Goal: Book appointment/travel/reservation

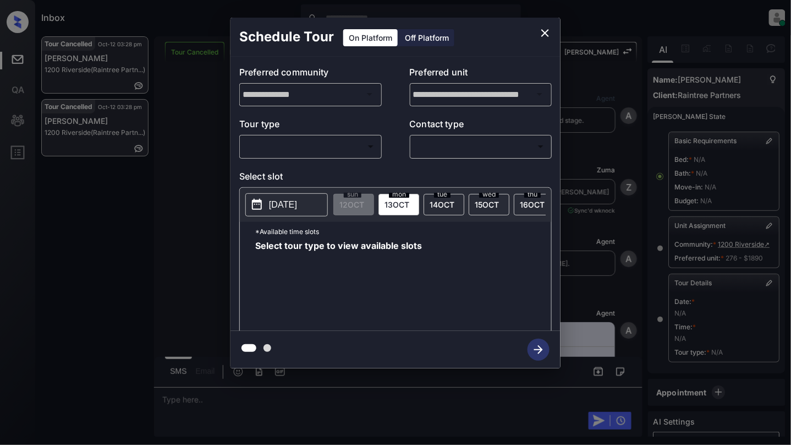
scroll to position [110, 0]
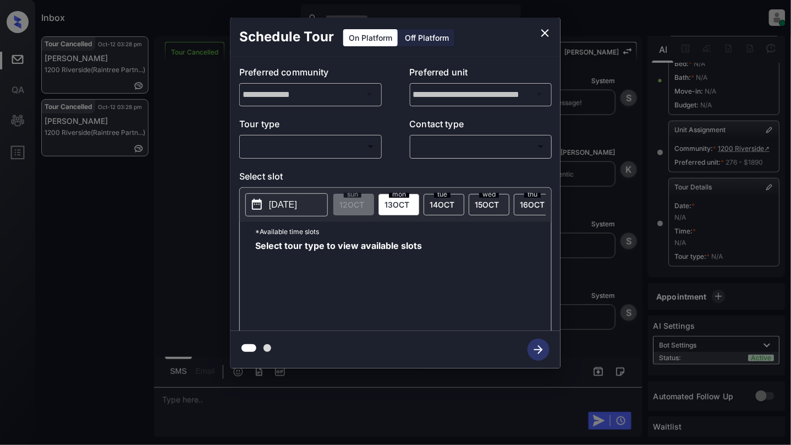
click at [319, 140] on body "Inbox Cynthia Montañez Online Set yourself offline Set yourself on break Profil…" at bounding box center [395, 222] width 791 height 445
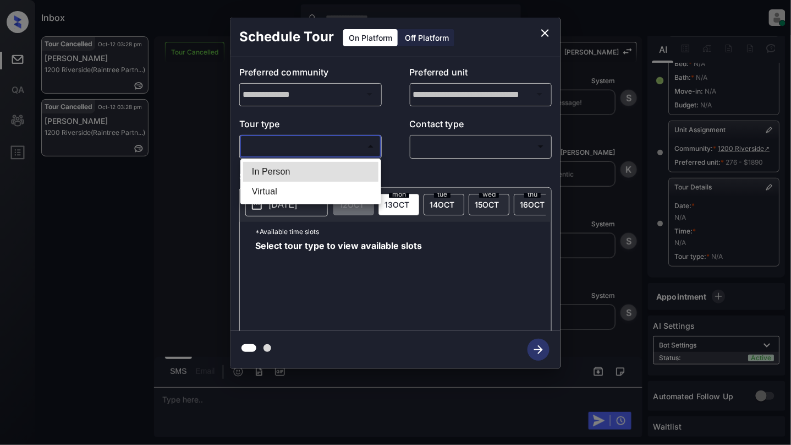
click at [307, 183] on li "Virtual" at bounding box center [310, 192] width 135 height 20
type input "*******"
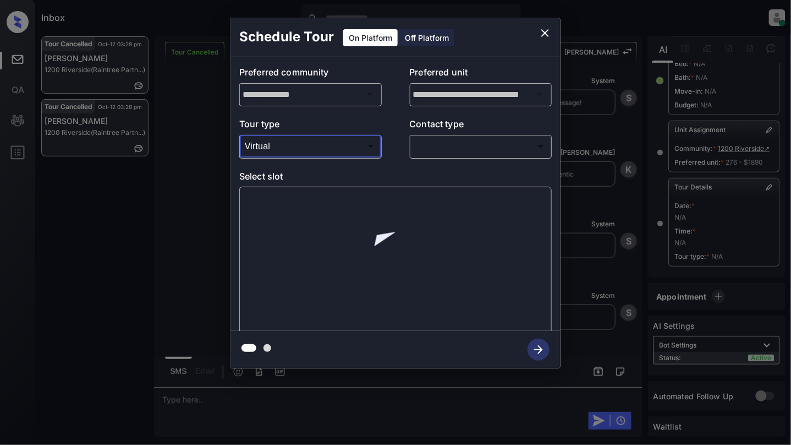
click at [490, 149] on body "Inbox Cynthia Montañez Online Set yourself offline Set yourself on break Profil…" at bounding box center [395, 222] width 791 height 445
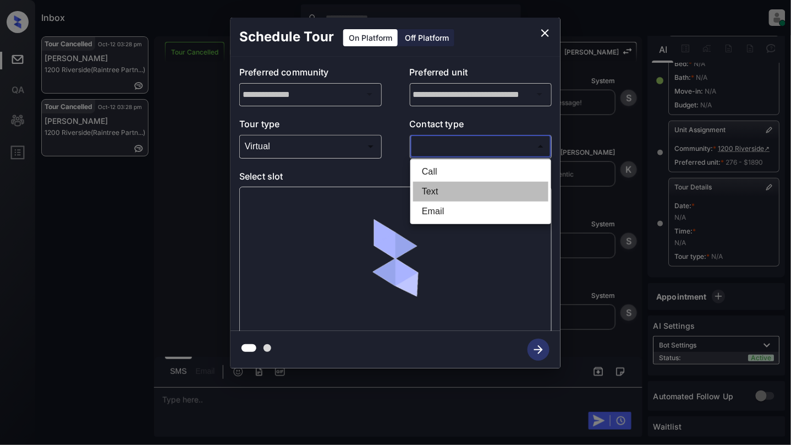
click at [458, 198] on li "Text" at bounding box center [480, 192] width 135 height 20
type input "****"
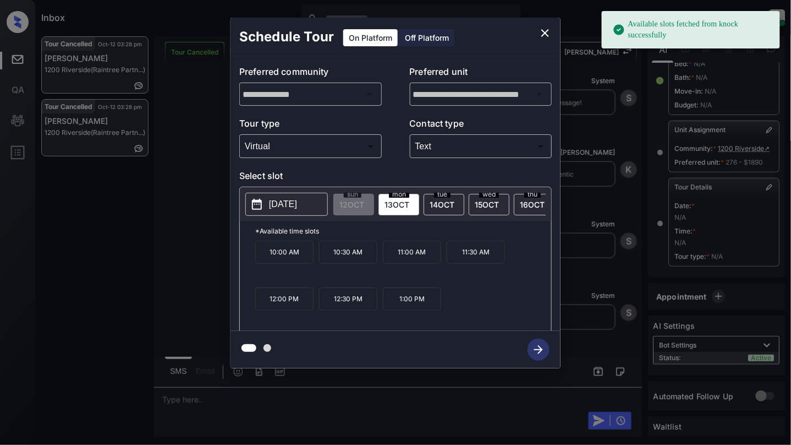
click at [291, 207] on p "[DATE]" at bounding box center [283, 204] width 28 height 13
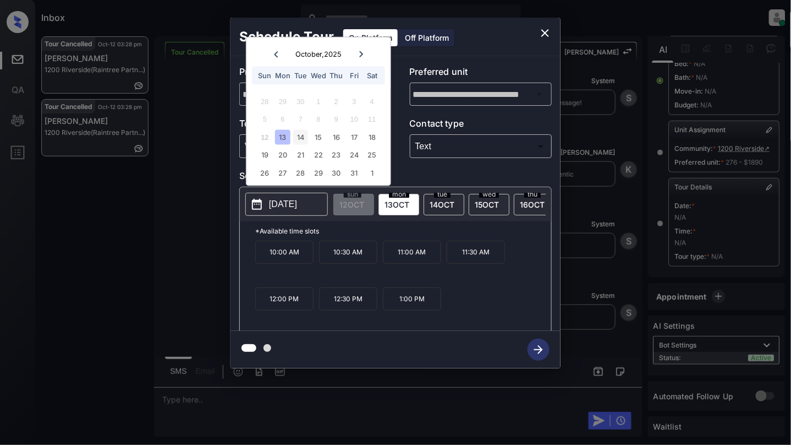
click at [294, 132] on div "14" at bounding box center [300, 136] width 15 height 15
click at [545, 32] on icon "close" at bounding box center [545, 33] width 8 height 8
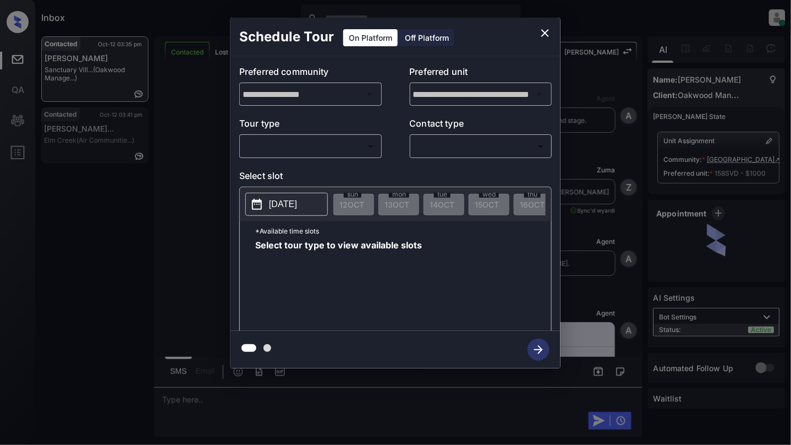
scroll to position [4132, 0]
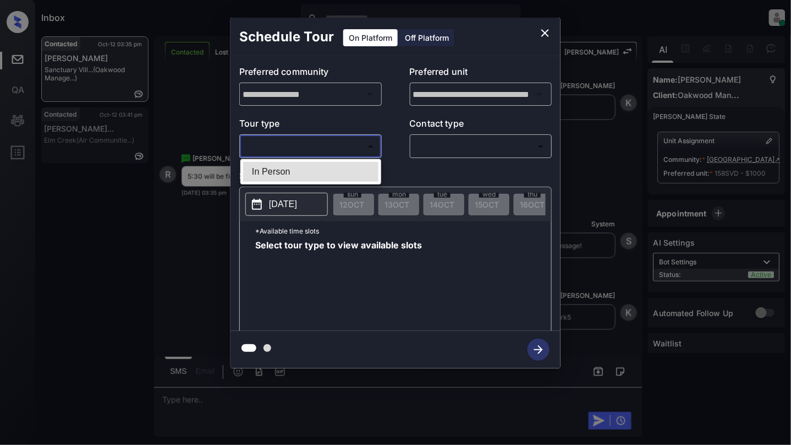
click at [267, 150] on body "Inbox [PERSON_NAME] Online Set yourself offline Set yourself on break Profile S…" at bounding box center [395, 222] width 791 height 445
click at [271, 176] on li "In Person" at bounding box center [310, 172] width 135 height 20
type input "********"
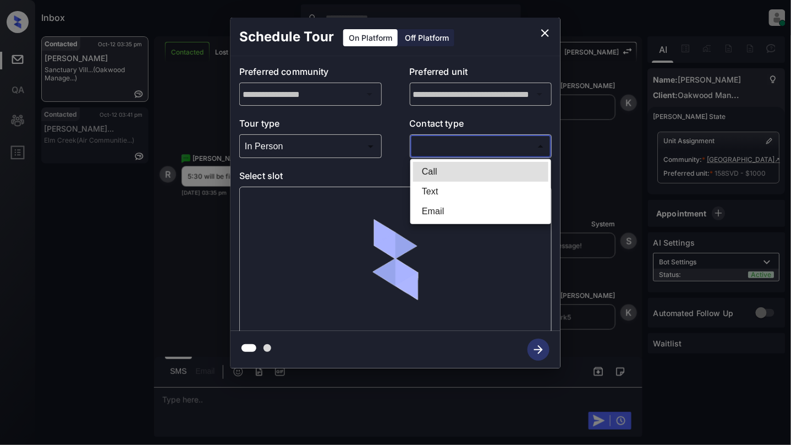
click at [475, 151] on body "Inbox [PERSON_NAME] Online Set yourself offline Set yourself on break Profile S…" at bounding box center [395, 222] width 791 height 445
click at [445, 194] on li "Text" at bounding box center [480, 192] width 135 height 20
type input "****"
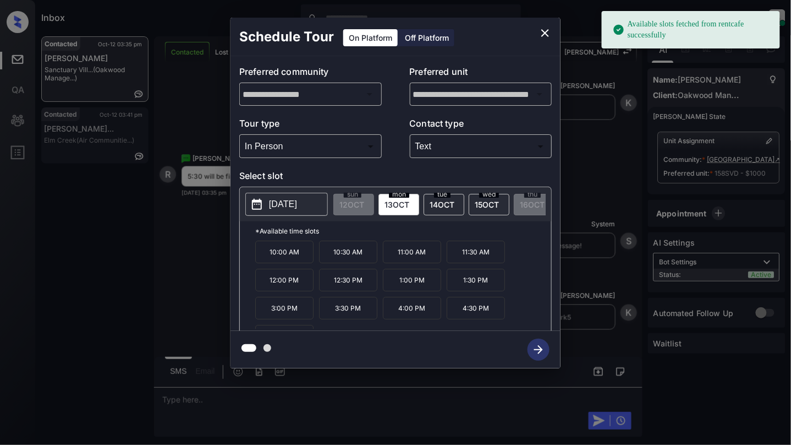
click at [275, 205] on p "2025-10-13" at bounding box center [283, 204] width 28 height 13
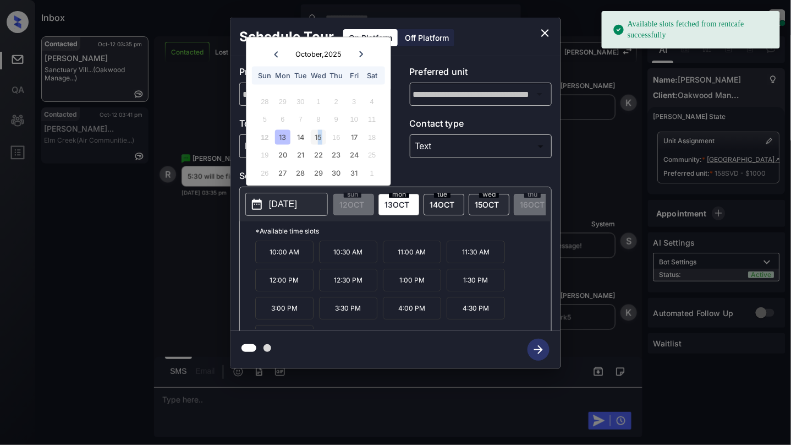
click at [319, 132] on div "15" at bounding box center [318, 136] width 15 height 15
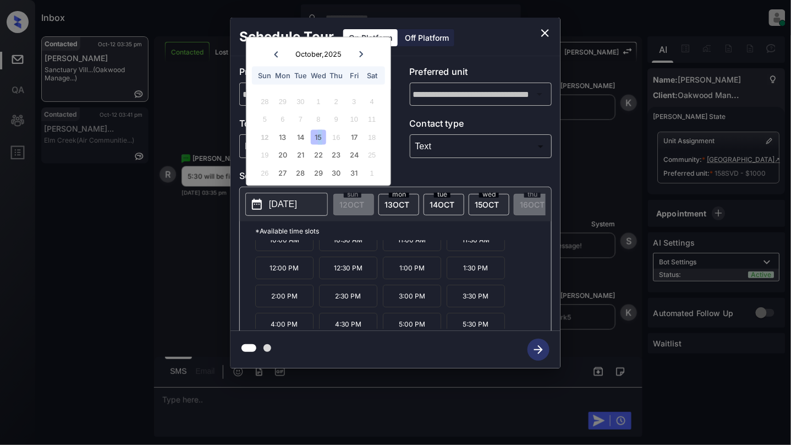
scroll to position [20, 0]
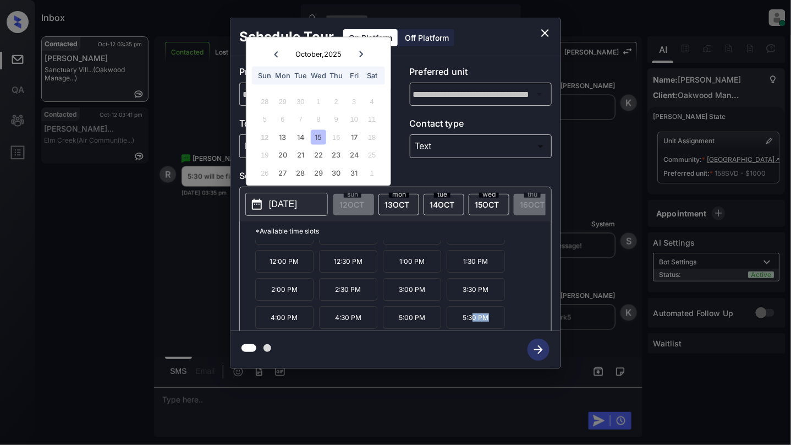
click at [474, 330] on div "**********" at bounding box center [396, 193] width 330 height 351
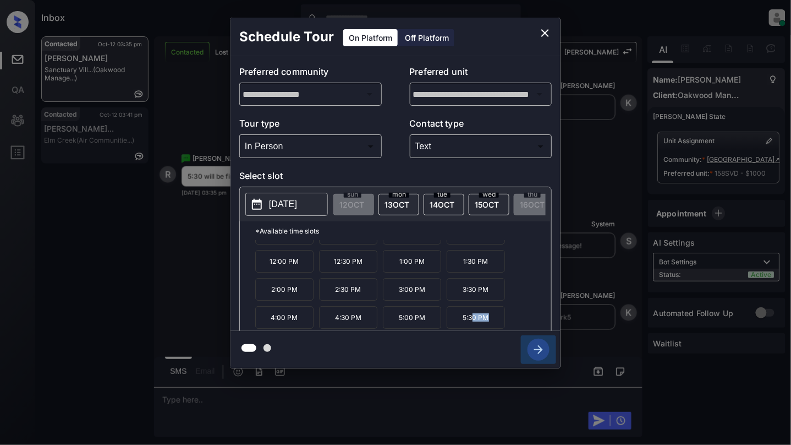
click at [538, 352] on icon "button" at bounding box center [539, 349] width 22 height 22
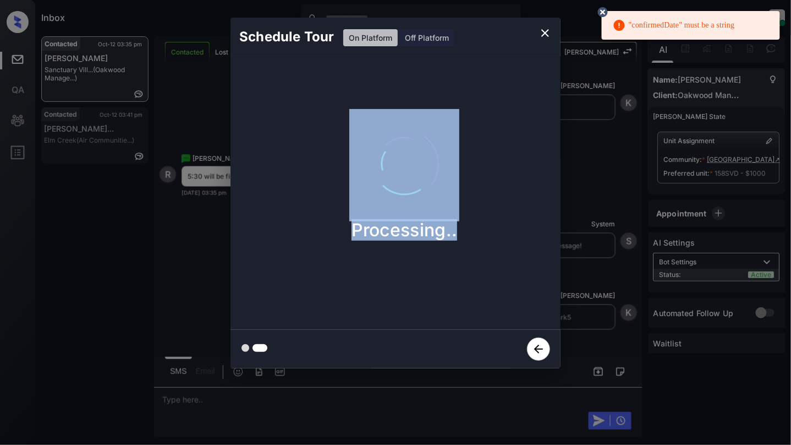
click at [544, 32] on icon "close" at bounding box center [545, 33] width 8 height 8
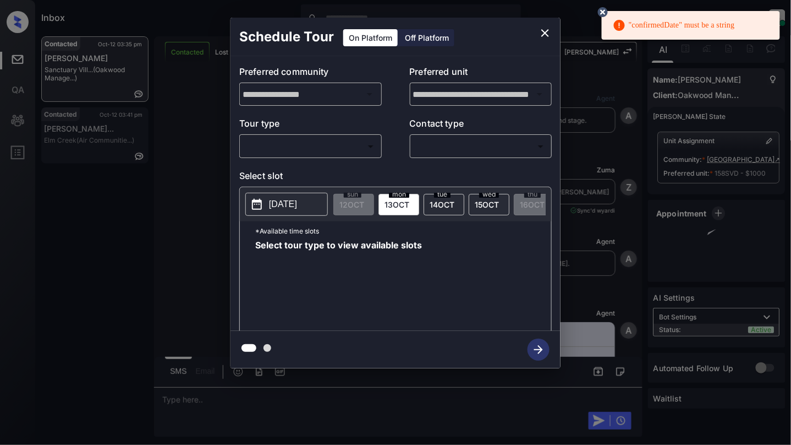
scroll to position [4132, 0]
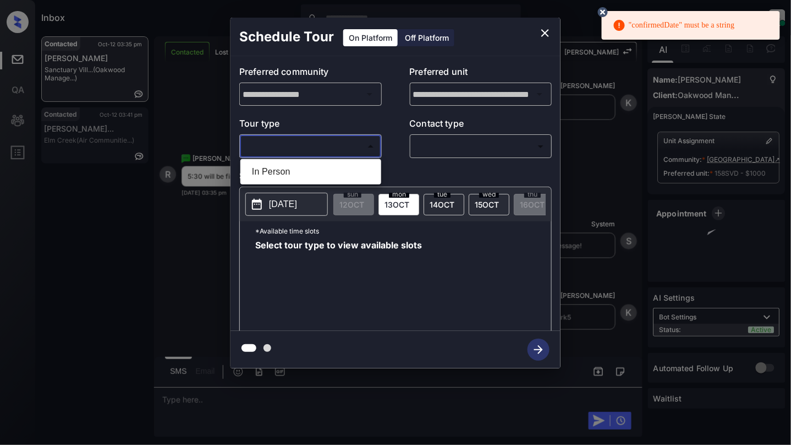
click at [269, 145] on body ""confirmedDate" must be a string Inbox Cynthia Montañez Online Set yourself off…" at bounding box center [395, 222] width 791 height 445
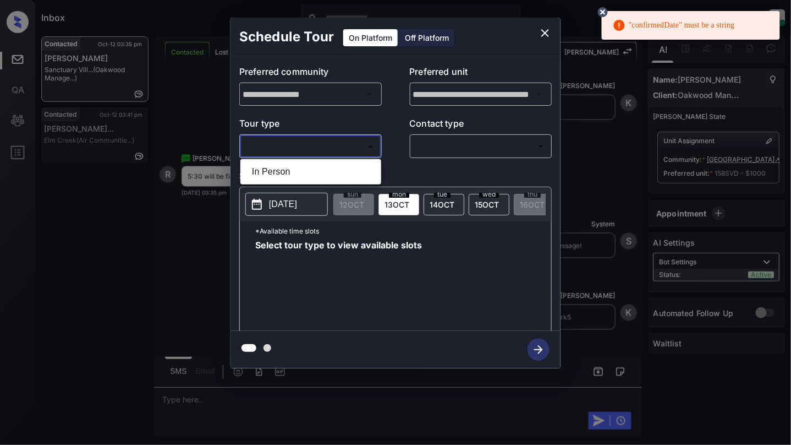
click at [271, 173] on li "In Person" at bounding box center [310, 172] width 135 height 20
type input "********"
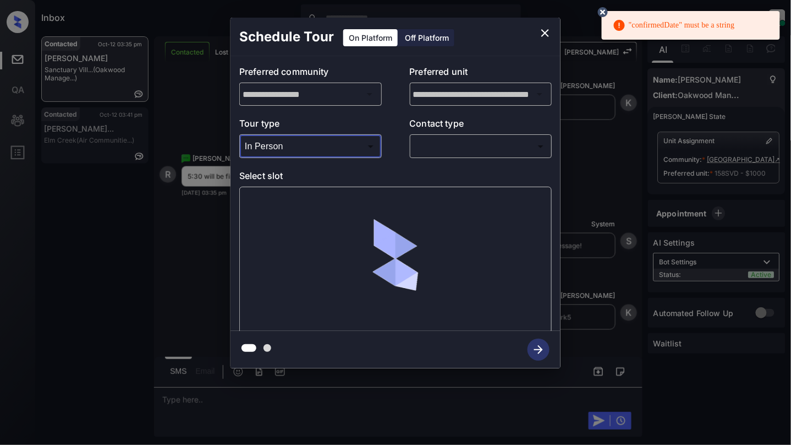
click at [509, 141] on body ""confirmedDate" must be a string Inbox Cynthia Montañez Online Set yourself off…" at bounding box center [395, 222] width 791 height 445
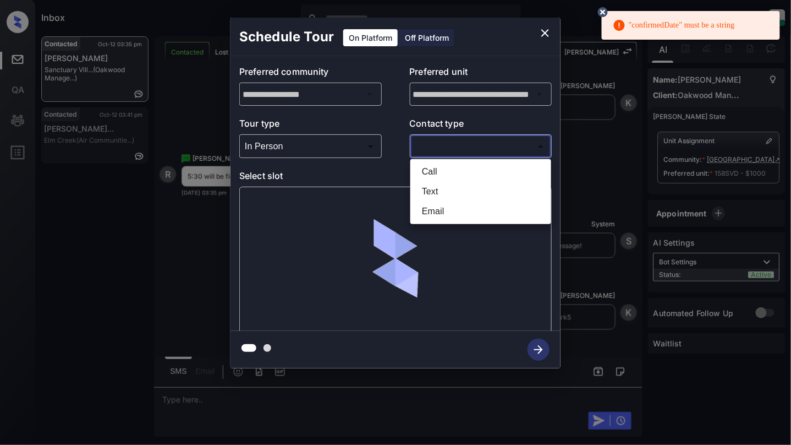
click at [473, 184] on li "Text" at bounding box center [480, 192] width 135 height 20
type input "****"
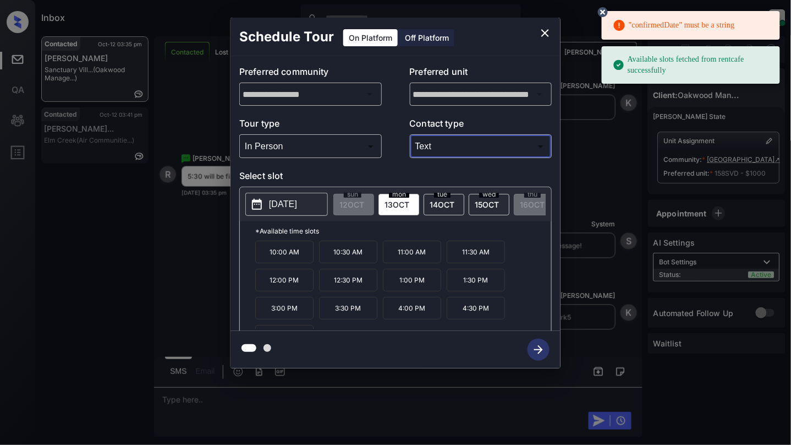
click at [275, 203] on p "[DATE]" at bounding box center [283, 204] width 28 height 13
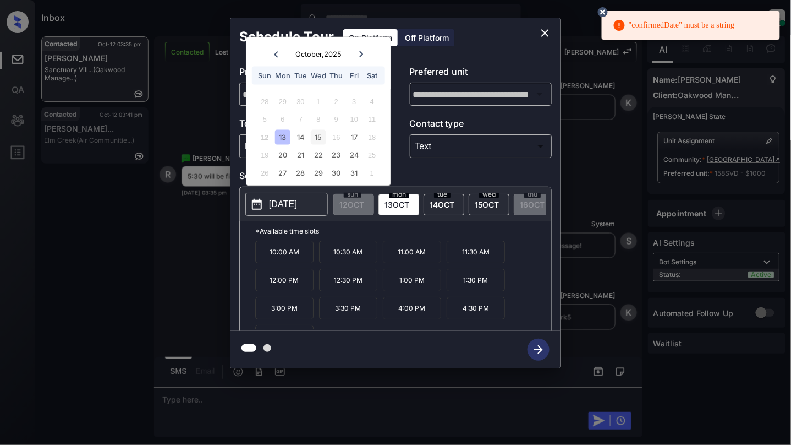
click at [315, 141] on div "15" at bounding box center [318, 136] width 15 height 15
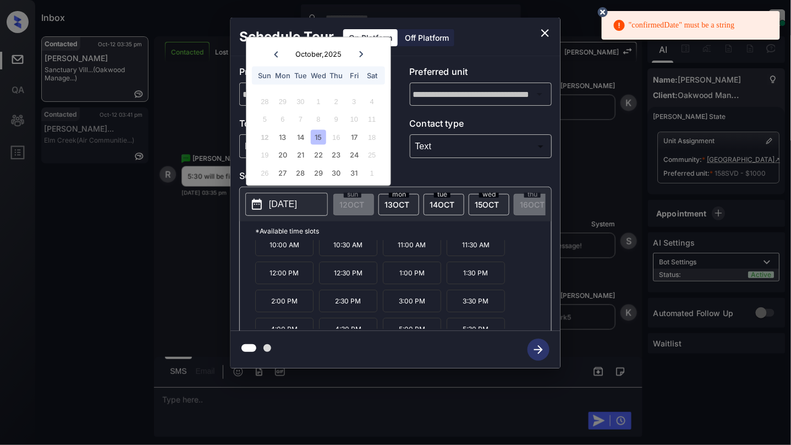
scroll to position [20, 0]
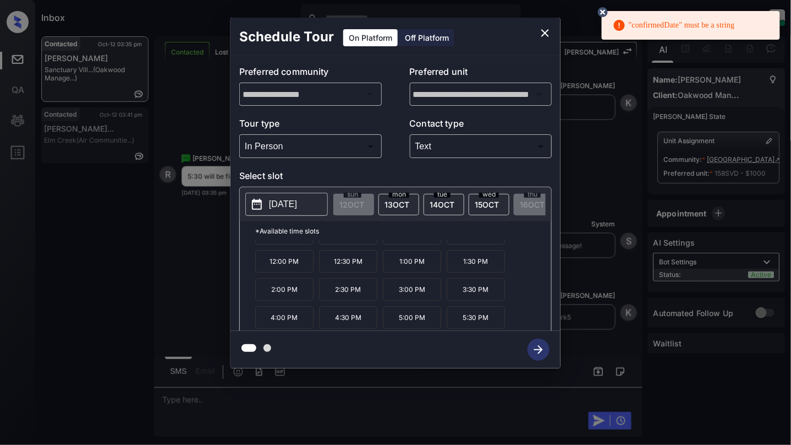
click at [488, 322] on p "5:30 PM" at bounding box center [476, 317] width 58 height 23
click at [540, 351] on icon "button" at bounding box center [538, 349] width 9 height 9
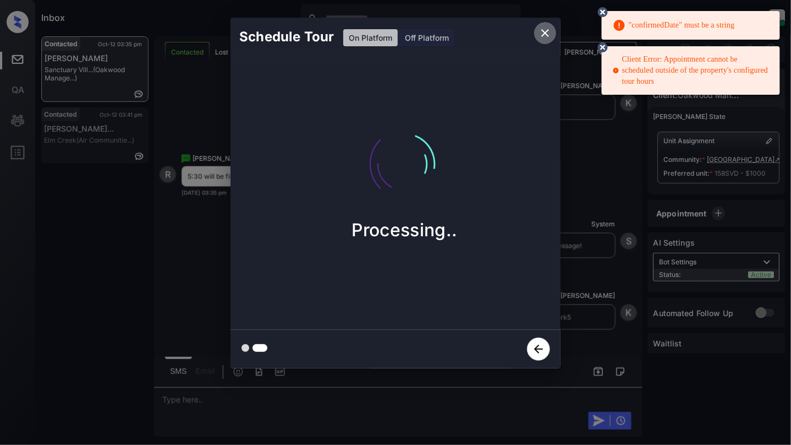
click at [544, 34] on icon "close" at bounding box center [545, 33] width 8 height 8
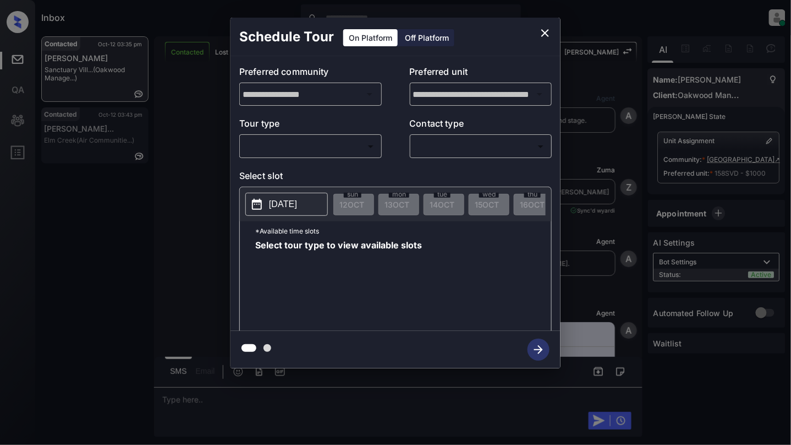
scroll to position [4132, 0]
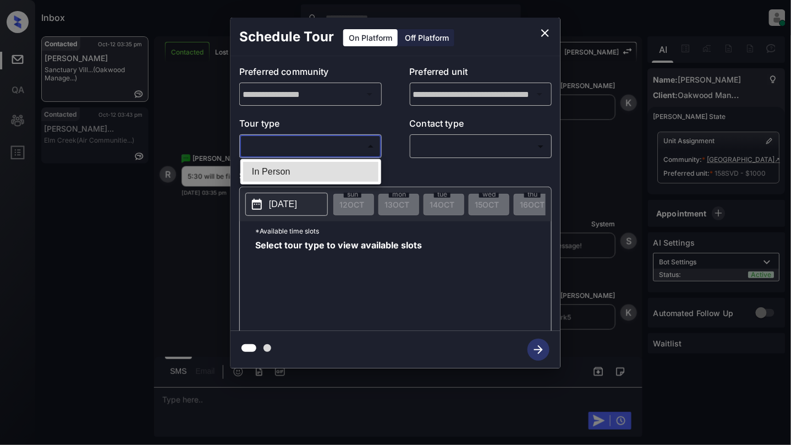
click at [299, 139] on body "Inbox Cynthia Montañez Online Set yourself offline Set yourself on break Profil…" at bounding box center [395, 222] width 791 height 445
click at [291, 177] on li "In Person" at bounding box center [310, 172] width 135 height 20
type input "********"
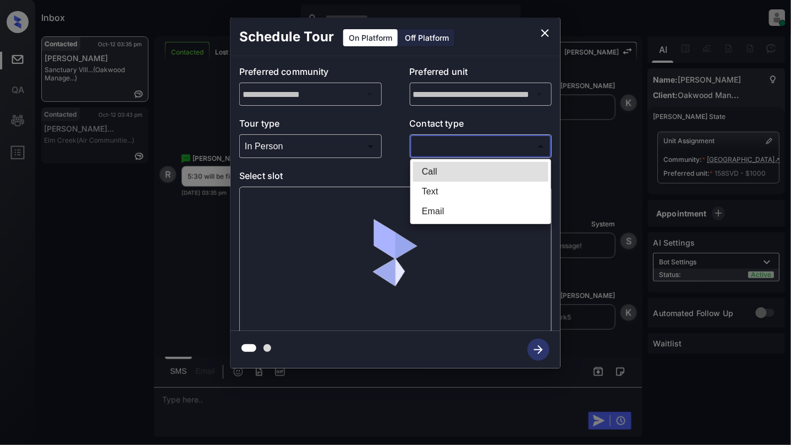
click at [519, 152] on body "Inbox Cynthia Montañez Online Set yourself offline Set yourself on break Profil…" at bounding box center [395, 222] width 791 height 445
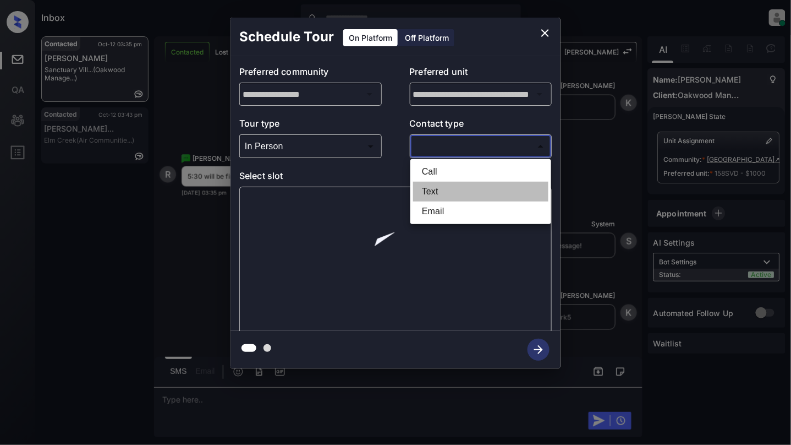
click at [434, 199] on li "Text" at bounding box center [480, 192] width 135 height 20
type input "****"
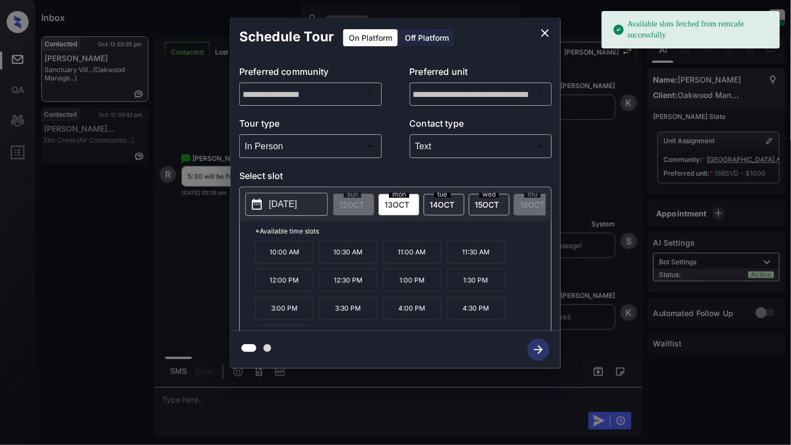
click at [263, 193] on div "2025-10-13 sun 12 OCT mon 13 OCT tue 14 OCT wed 15 OCT thu 16 OCT fri 17 OCT sa…" at bounding box center [395, 204] width 311 height 34
click at [263, 201] on icon at bounding box center [256, 204] width 13 height 13
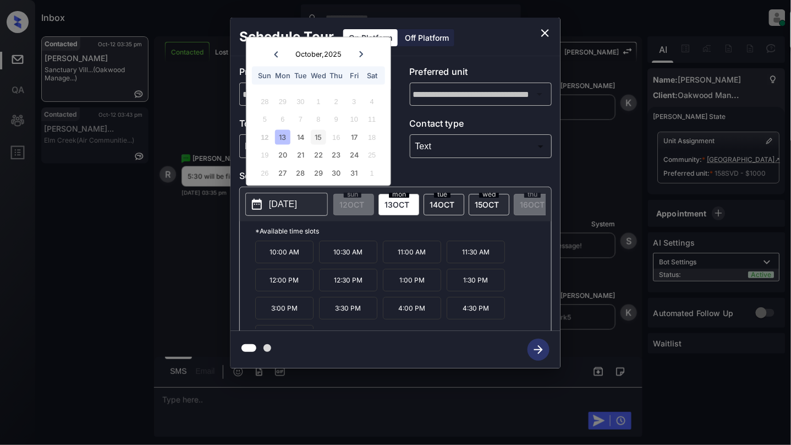
click at [321, 133] on div "15" at bounding box center [318, 136] width 15 height 15
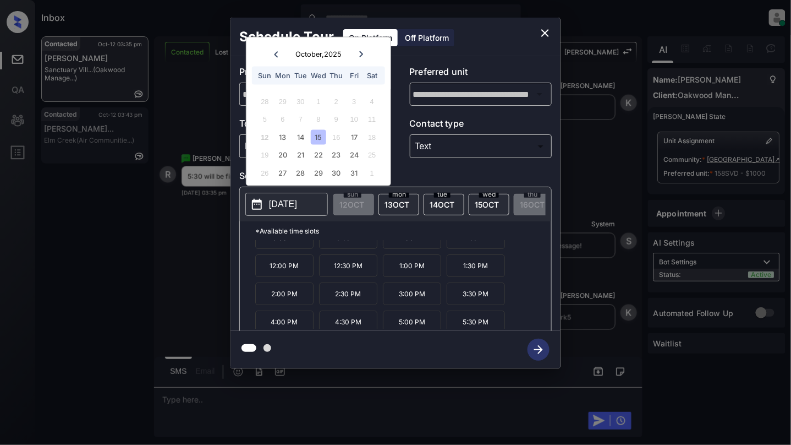
scroll to position [20, 0]
click at [485, 326] on p "5:30 PM" at bounding box center [476, 317] width 58 height 23
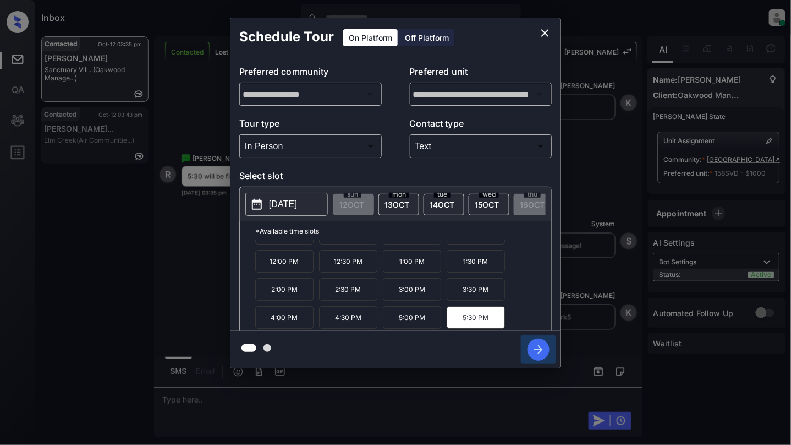
click at [540, 344] on icon "button" at bounding box center [539, 349] width 22 height 22
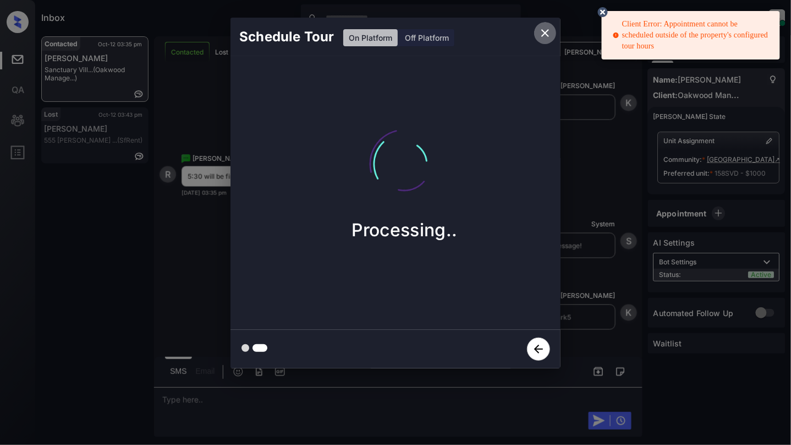
click at [544, 35] on icon "close" at bounding box center [545, 32] width 13 height 13
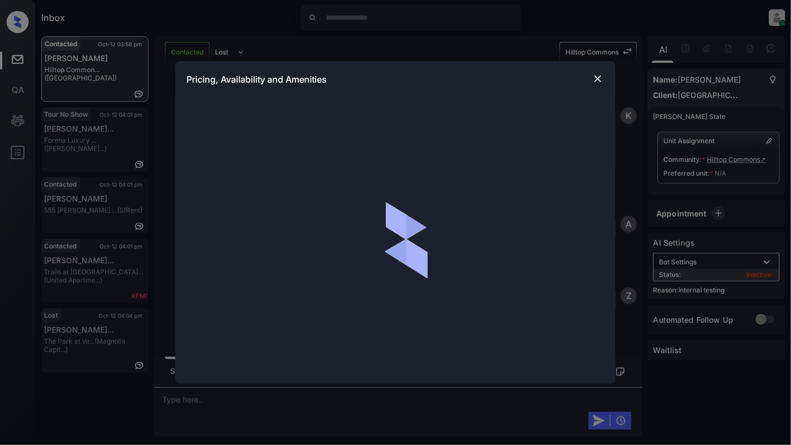
scroll to position [2199, 0]
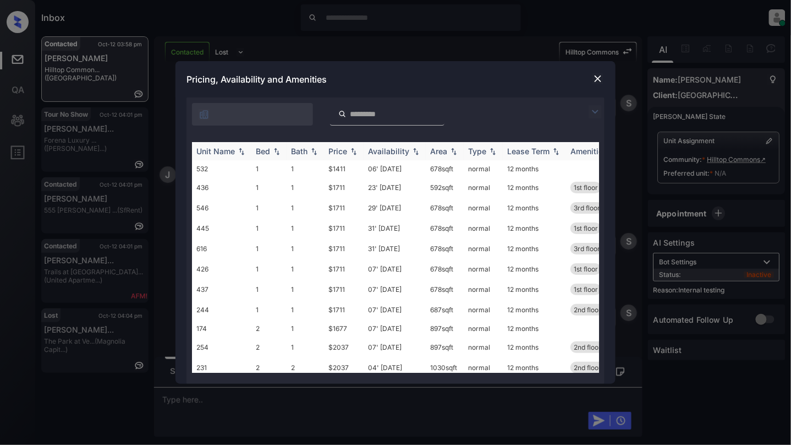
click at [270, 149] on div "Bed" at bounding box center [263, 150] width 14 height 9
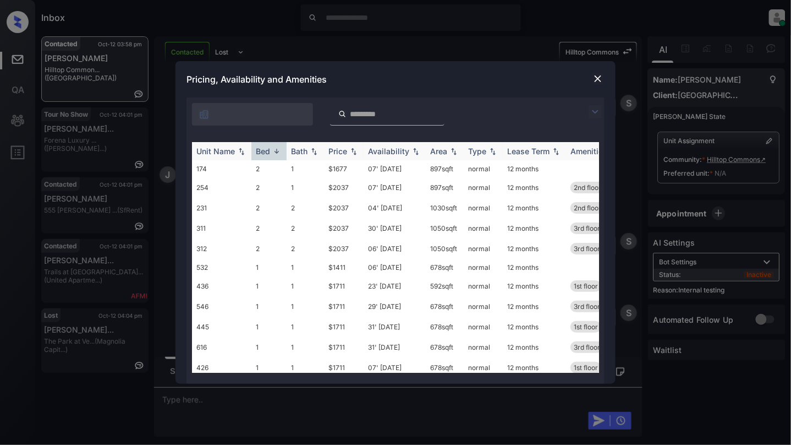
click at [275, 152] on img at bounding box center [276, 151] width 11 height 8
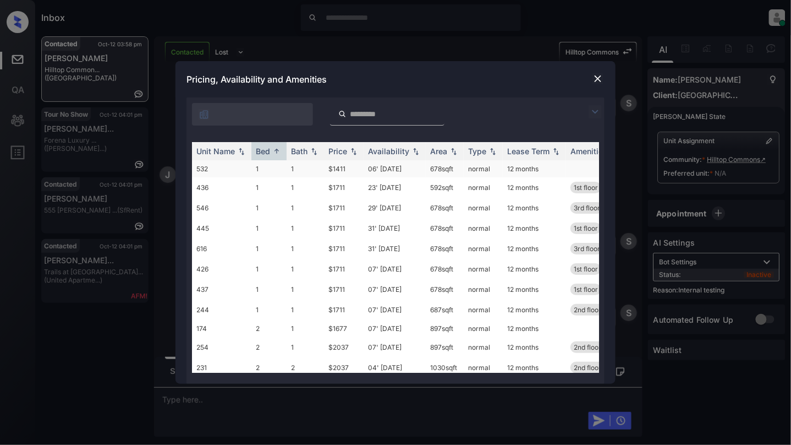
click at [265, 166] on td "1" at bounding box center [268, 168] width 35 height 17
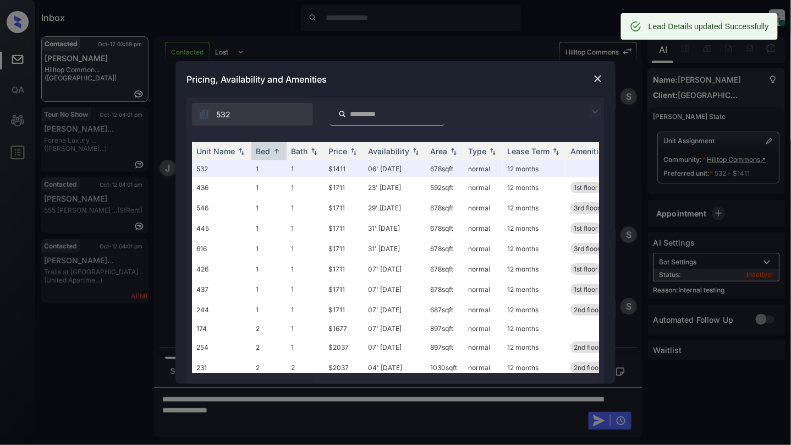
click at [597, 81] on img at bounding box center [598, 78] width 11 height 11
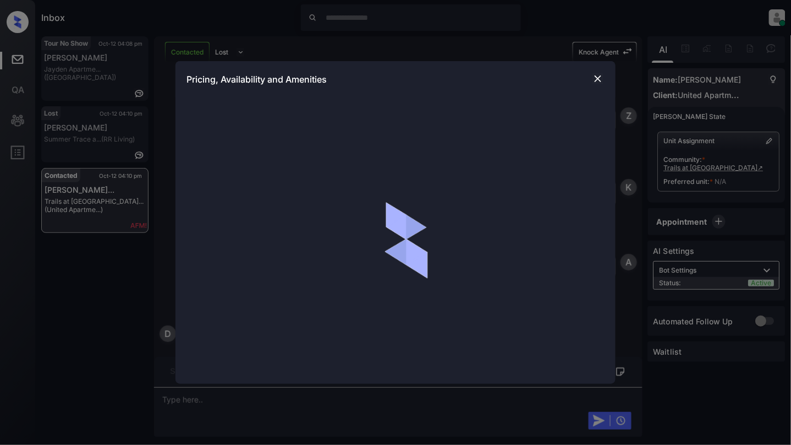
scroll to position [777, 0]
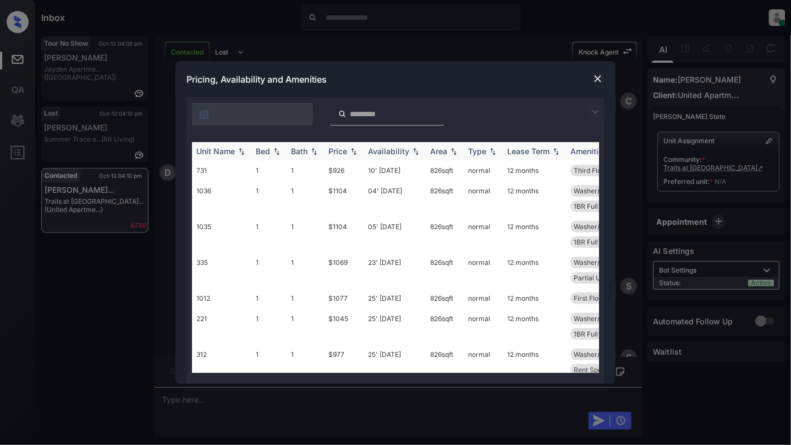
click at [274, 152] on img at bounding box center [276, 151] width 11 height 8
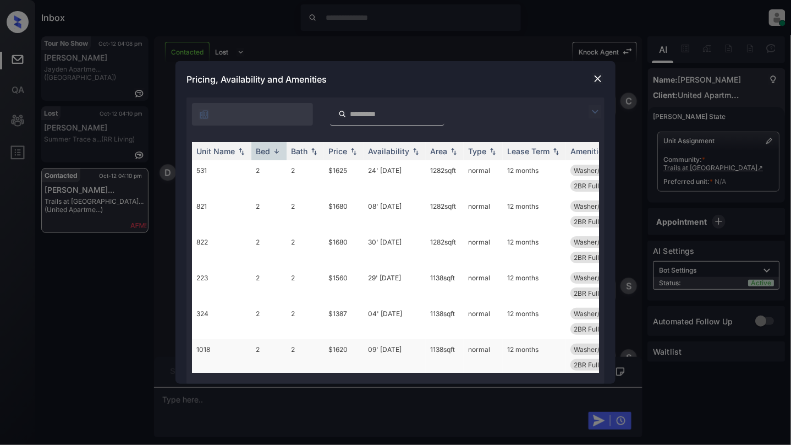
click at [326, 339] on td "$1620" at bounding box center [344, 357] width 40 height 36
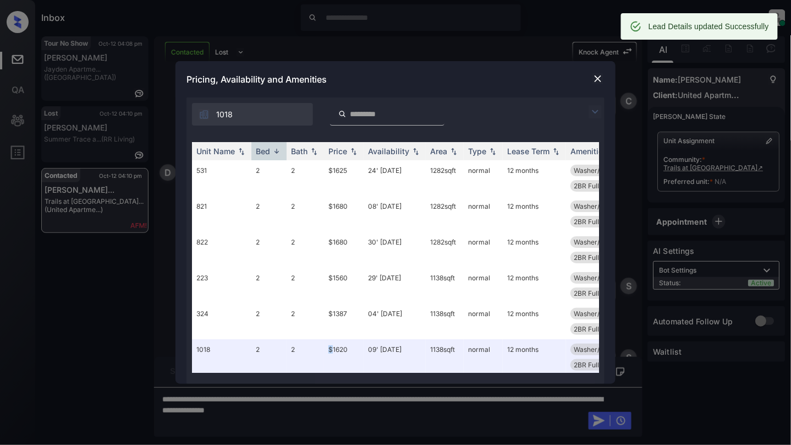
click at [599, 80] on img at bounding box center [598, 78] width 11 height 11
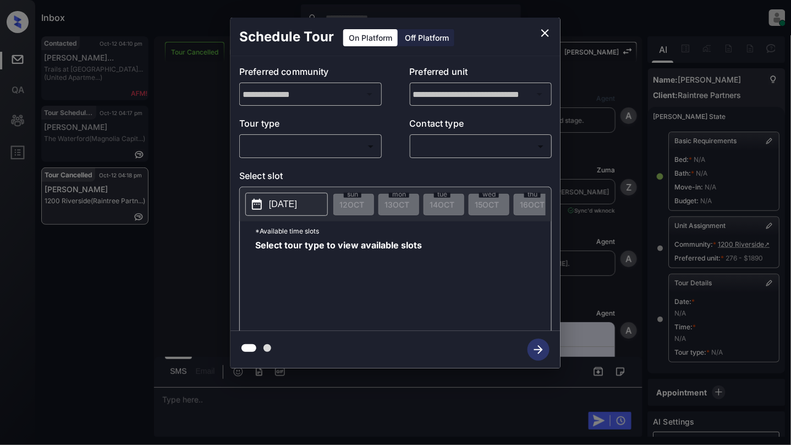
scroll to position [110, 0]
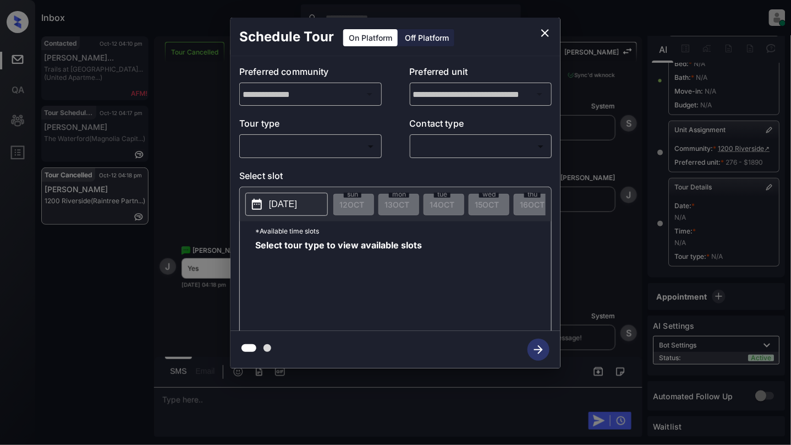
click at [273, 147] on body "Inbox [PERSON_NAME] Online Set yourself offline Set yourself on break Profile S…" at bounding box center [395, 222] width 791 height 445
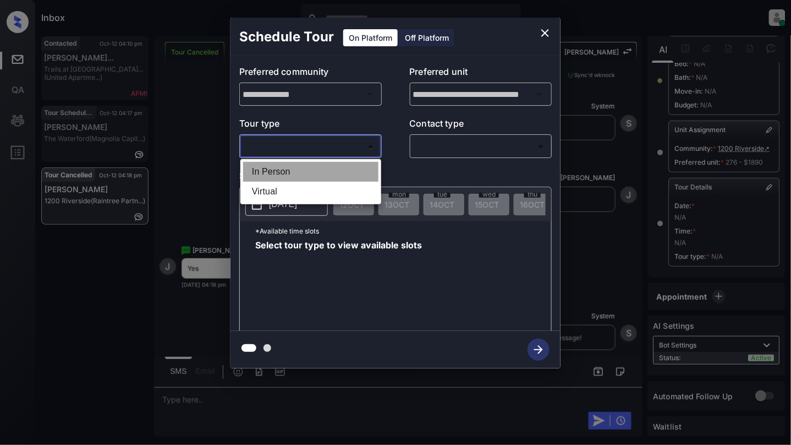
click at [272, 171] on li "In Person" at bounding box center [310, 172] width 135 height 20
type input "********"
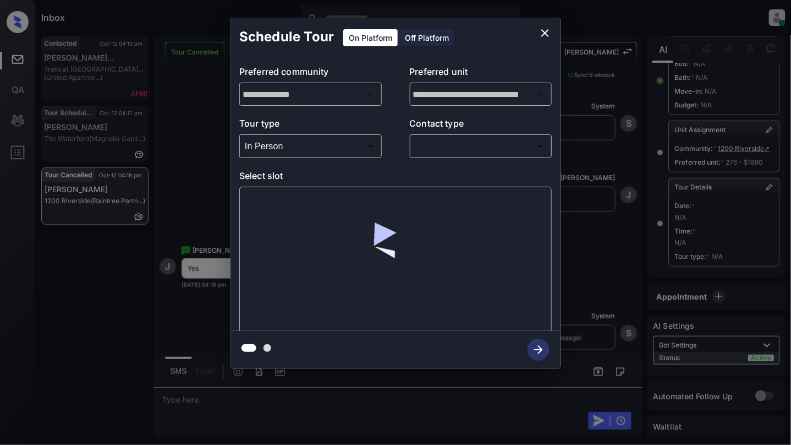
click at [471, 156] on div "​ ​" at bounding box center [481, 146] width 143 height 24
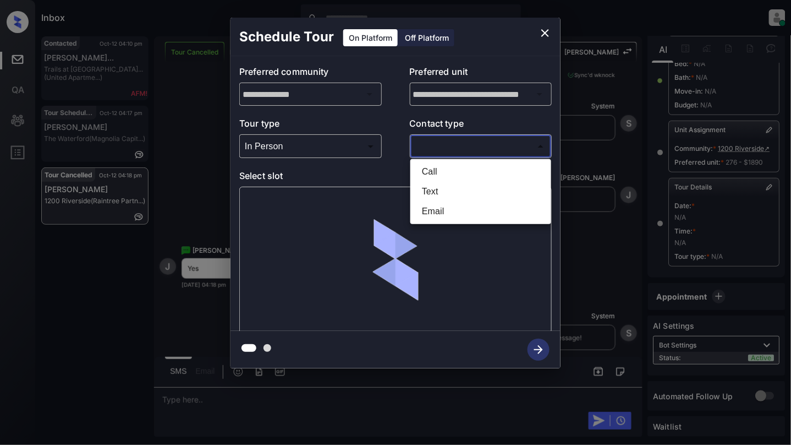
click at [447, 140] on body "Inbox Cynthia Montañez Online Set yourself offline Set yourself on break Profil…" at bounding box center [395, 222] width 791 height 445
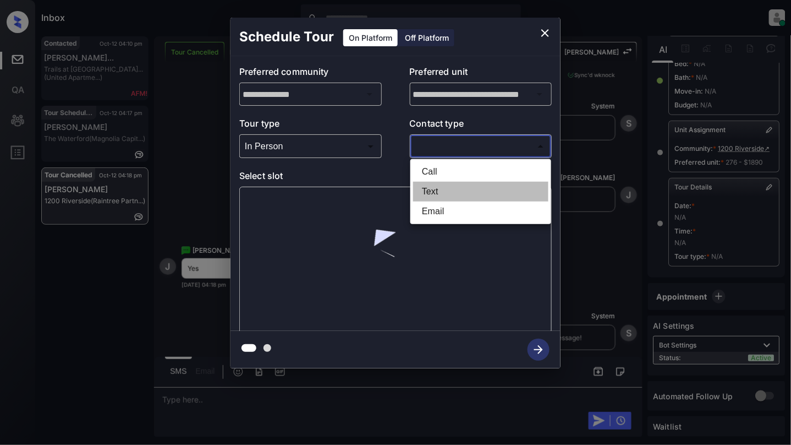
click at [436, 192] on li "Text" at bounding box center [480, 192] width 135 height 20
type input "****"
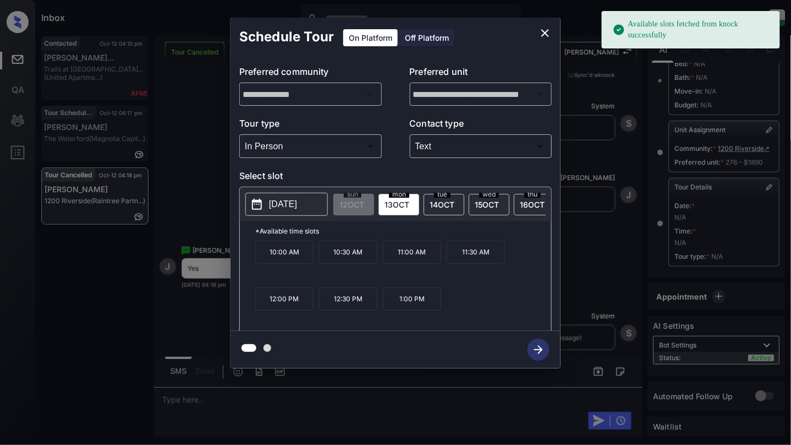
click at [277, 207] on p "2025-10-13" at bounding box center [283, 204] width 28 height 13
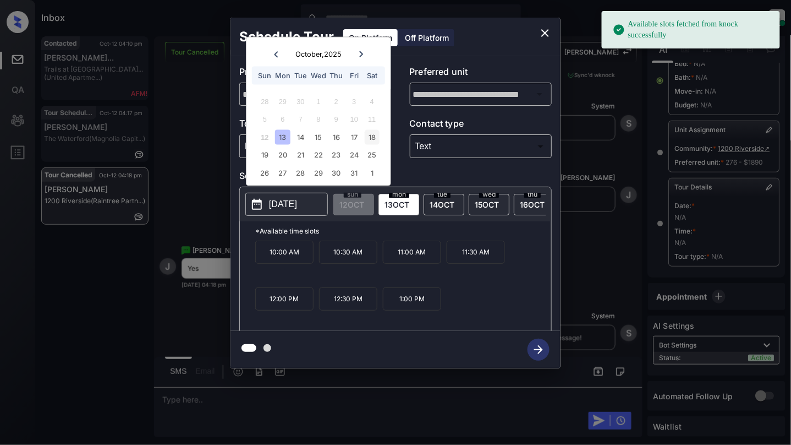
click at [365, 135] on div "18" at bounding box center [372, 136] width 15 height 15
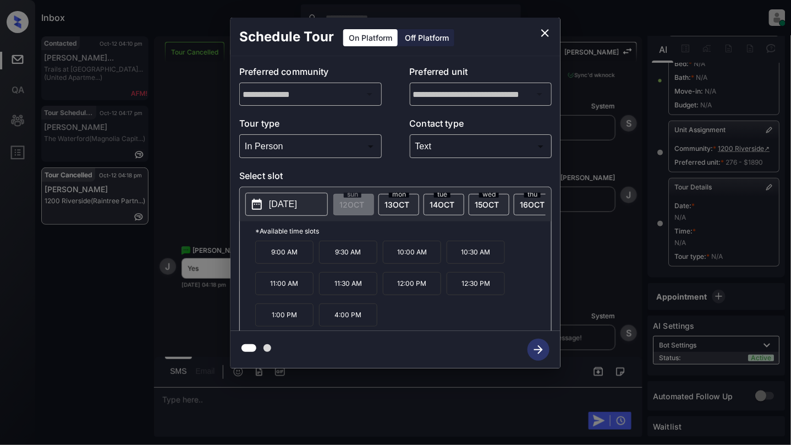
click at [289, 264] on p "9:00 AM" at bounding box center [284, 251] width 58 height 23
click at [542, 346] on icon "button" at bounding box center [539, 349] width 22 height 22
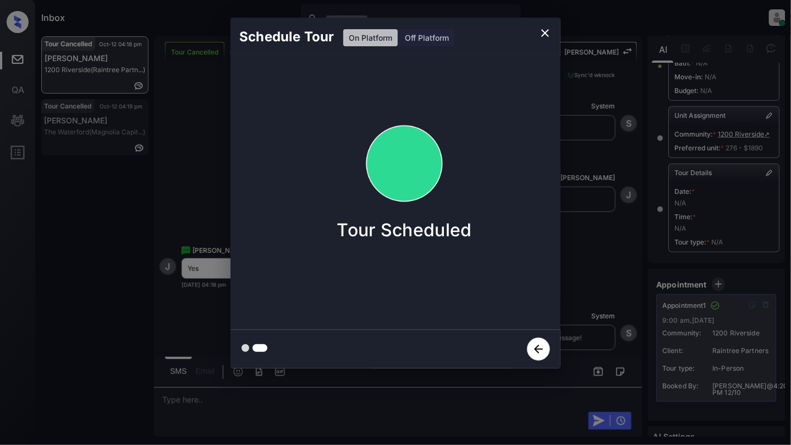
click at [545, 30] on icon "close" at bounding box center [545, 32] width 13 height 13
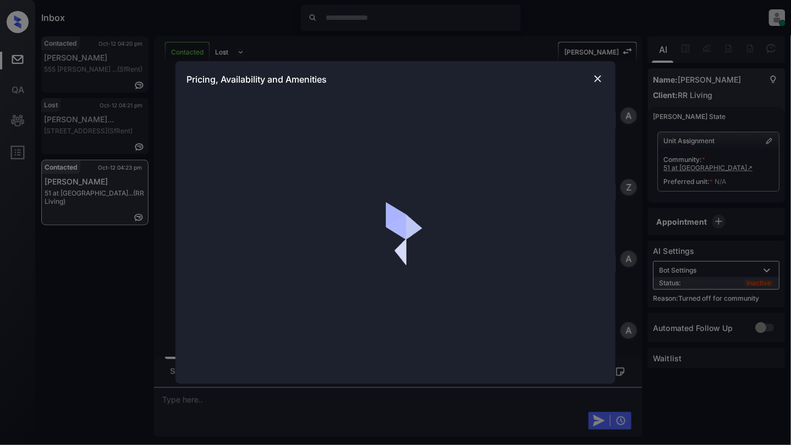
scroll to position [518, 0]
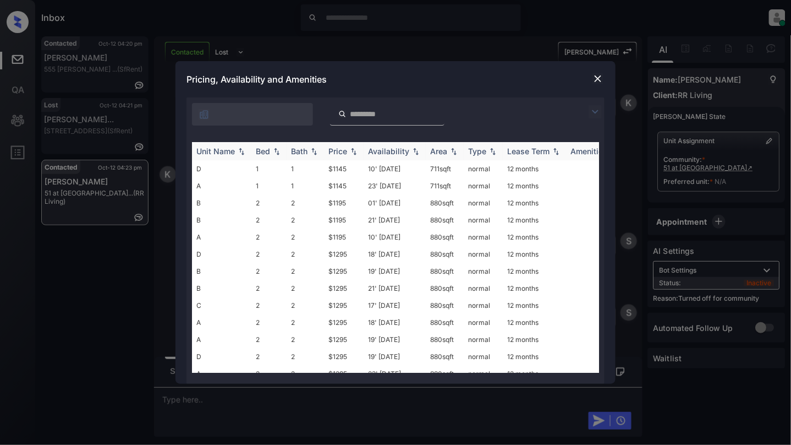
click at [271, 145] on th "Bed" at bounding box center [268, 151] width 35 height 18
click at [273, 146] on div "Bed" at bounding box center [269, 150] width 26 height 9
click at [276, 152] on img at bounding box center [276, 151] width 11 height 8
click at [346, 169] on td "$1195" at bounding box center [344, 168] width 40 height 17
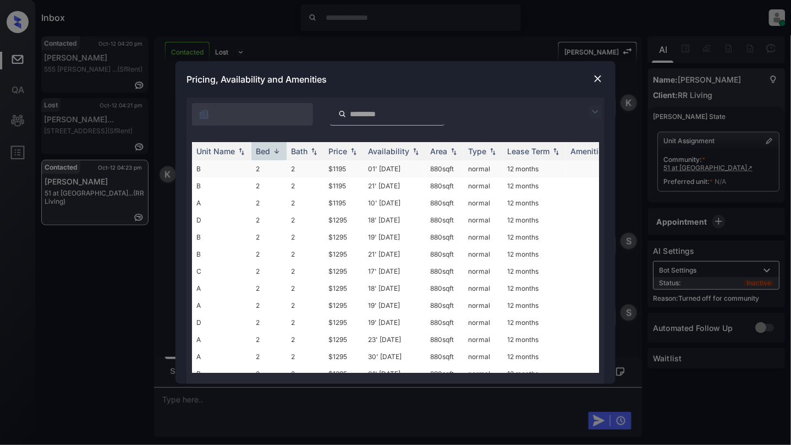
click at [346, 169] on td "$1195" at bounding box center [344, 168] width 40 height 17
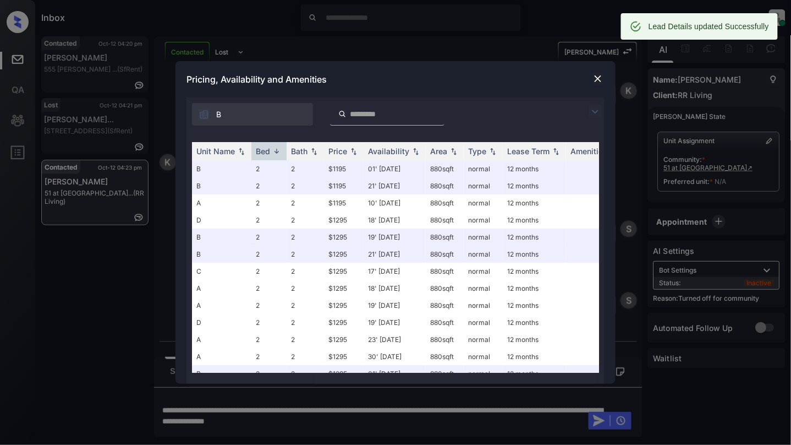
scroll to position [590, 0]
click at [599, 77] on img at bounding box center [598, 78] width 11 height 11
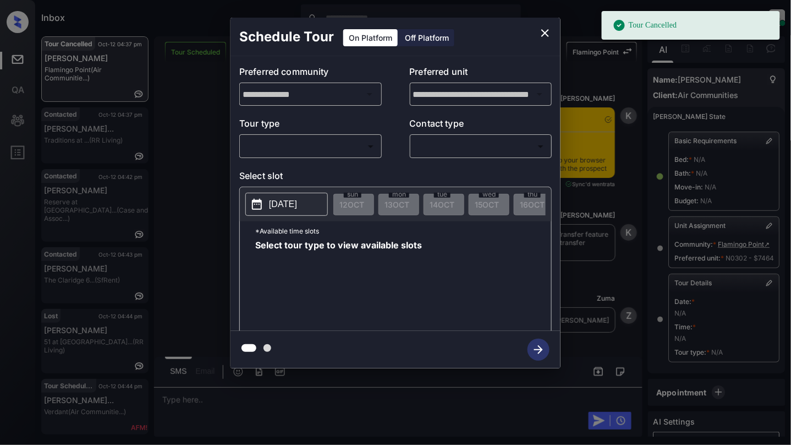
scroll to position [110, 0]
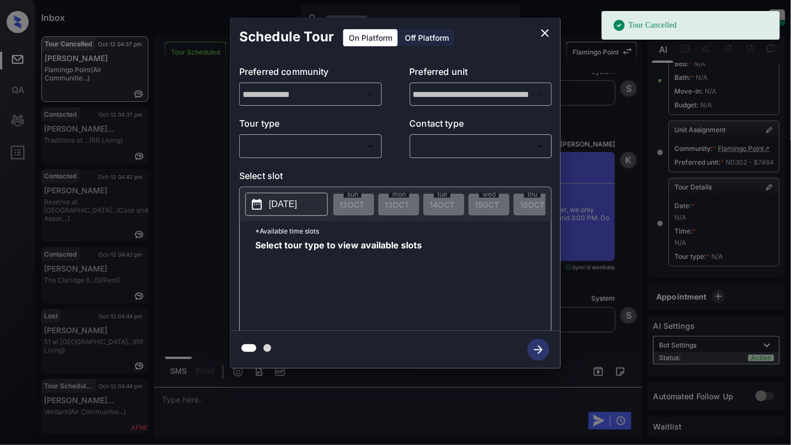
click at [330, 136] on div "​ ​" at bounding box center [310, 146] width 143 height 24
click at [326, 151] on body "Tour Cancelled Inbox [PERSON_NAME] Online Set yourself offline Set yourself on …" at bounding box center [395, 222] width 791 height 445
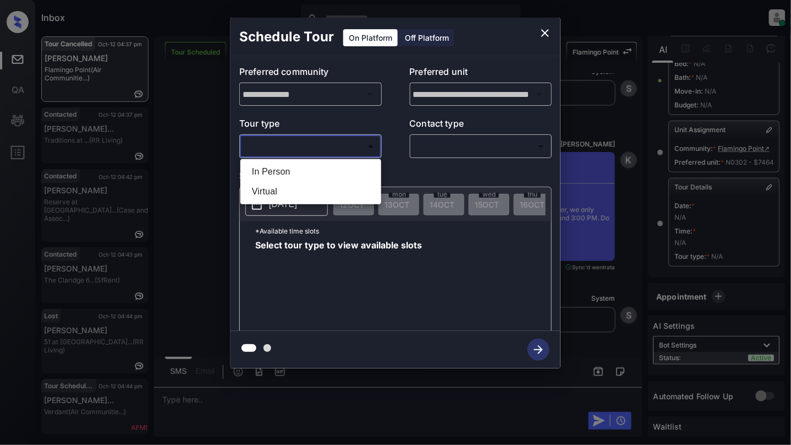
click at [318, 178] on li "In Person" at bounding box center [310, 172] width 135 height 20
type input "********"
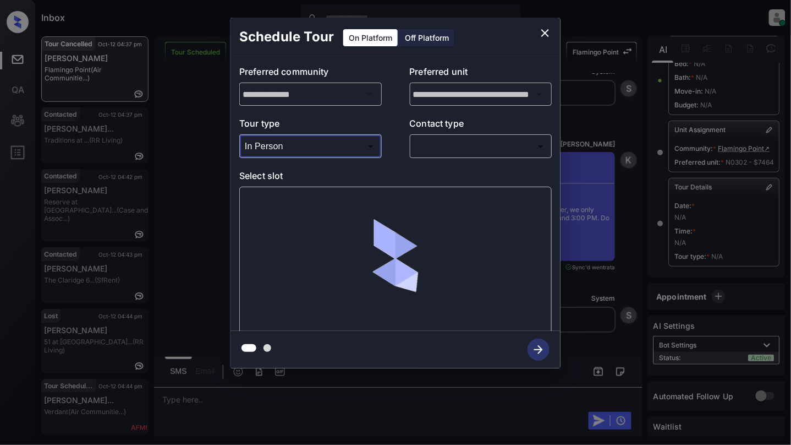
click at [466, 141] on body "Inbox [PERSON_NAME] Online Set yourself offline Set yourself on break Profile S…" at bounding box center [395, 222] width 791 height 445
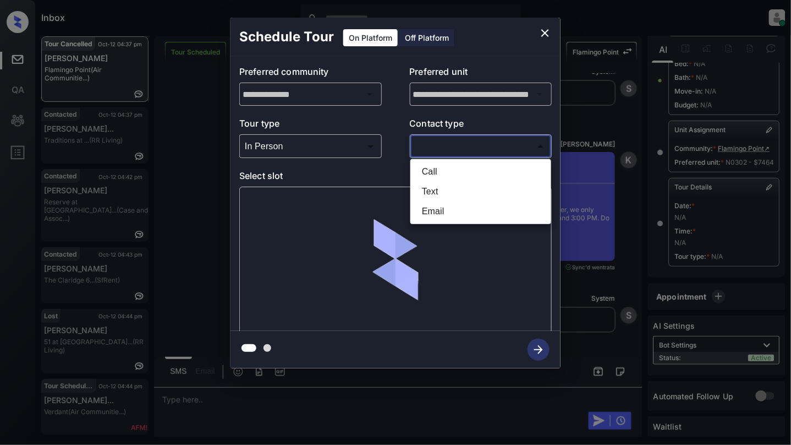
click at [425, 215] on li "Email" at bounding box center [480, 211] width 135 height 20
type input "*****"
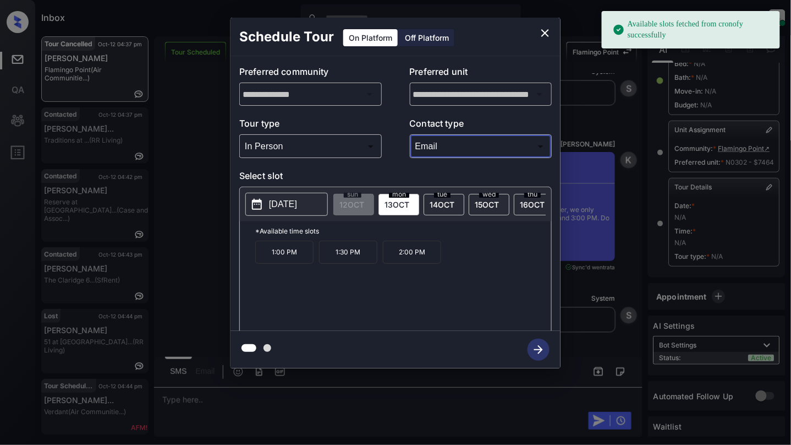
click at [289, 205] on p "[DATE]" at bounding box center [283, 204] width 28 height 13
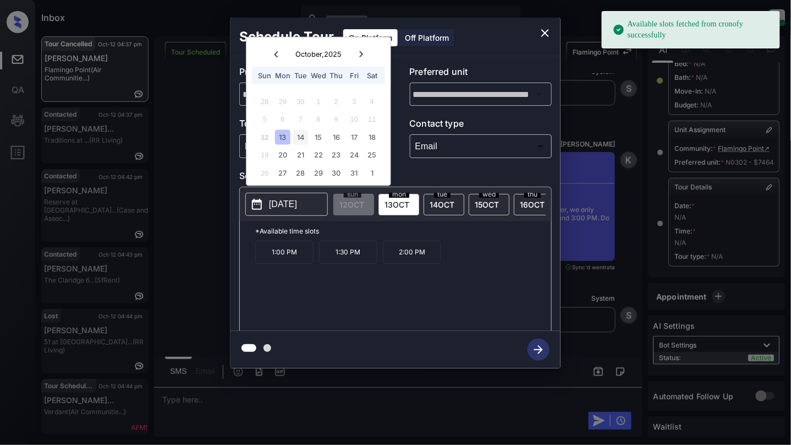
click at [298, 134] on div "14" at bounding box center [300, 136] width 15 height 15
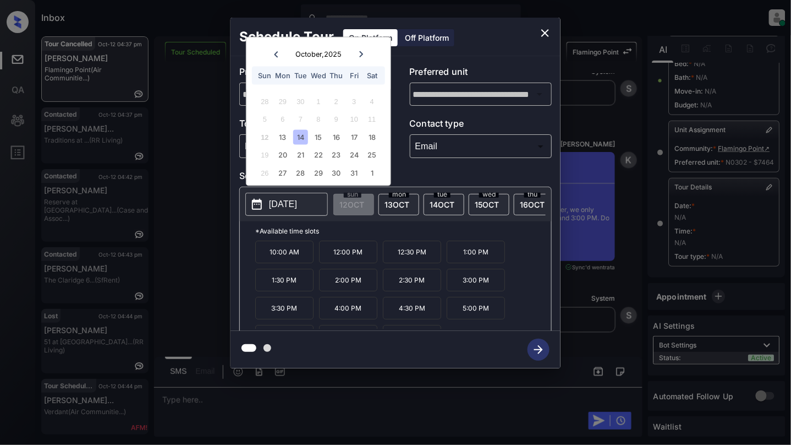
scroll to position [20, 0]
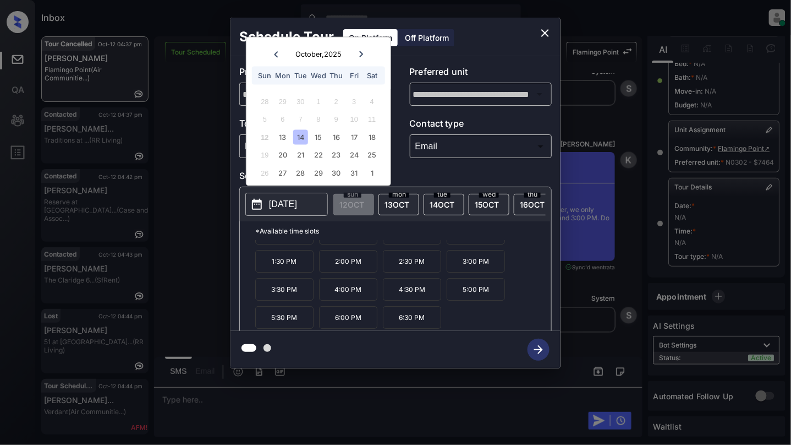
click at [493, 269] on p "3:00 PM" at bounding box center [476, 261] width 58 height 23
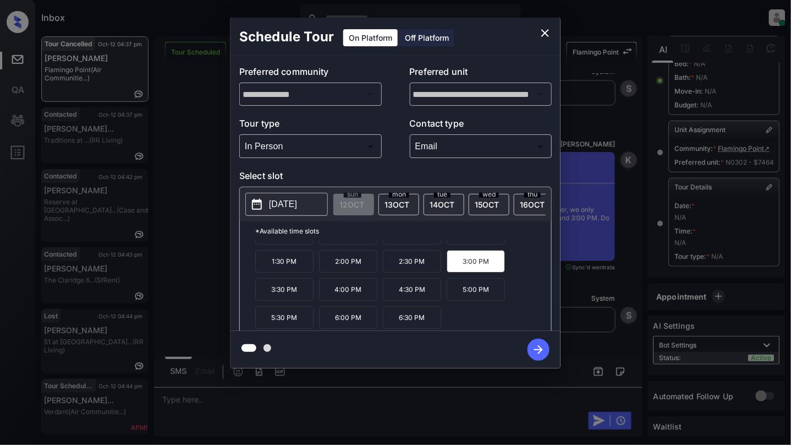
click at [546, 348] on icon "button" at bounding box center [539, 349] width 22 height 22
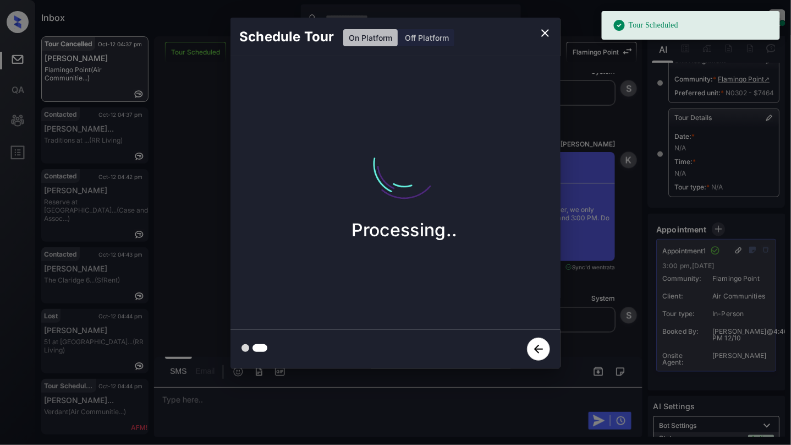
scroll to position [286, 0]
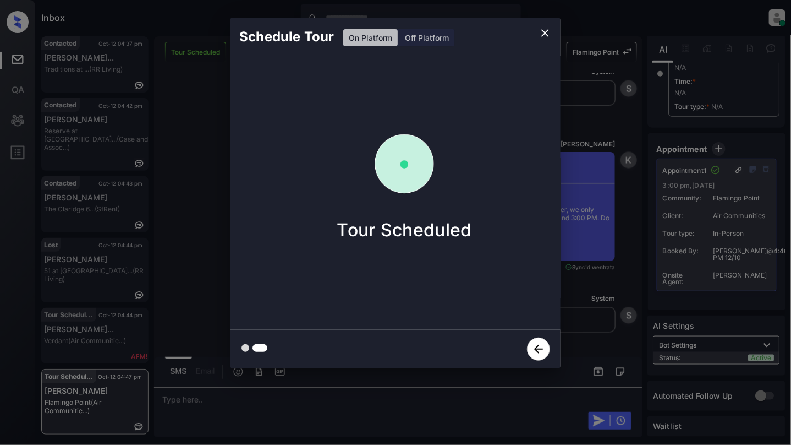
click at [27, 225] on div "Schedule Tour On Platform Off Platform Tour Scheduled" at bounding box center [395, 193] width 791 height 386
